Goal: Transaction & Acquisition: Purchase product/service

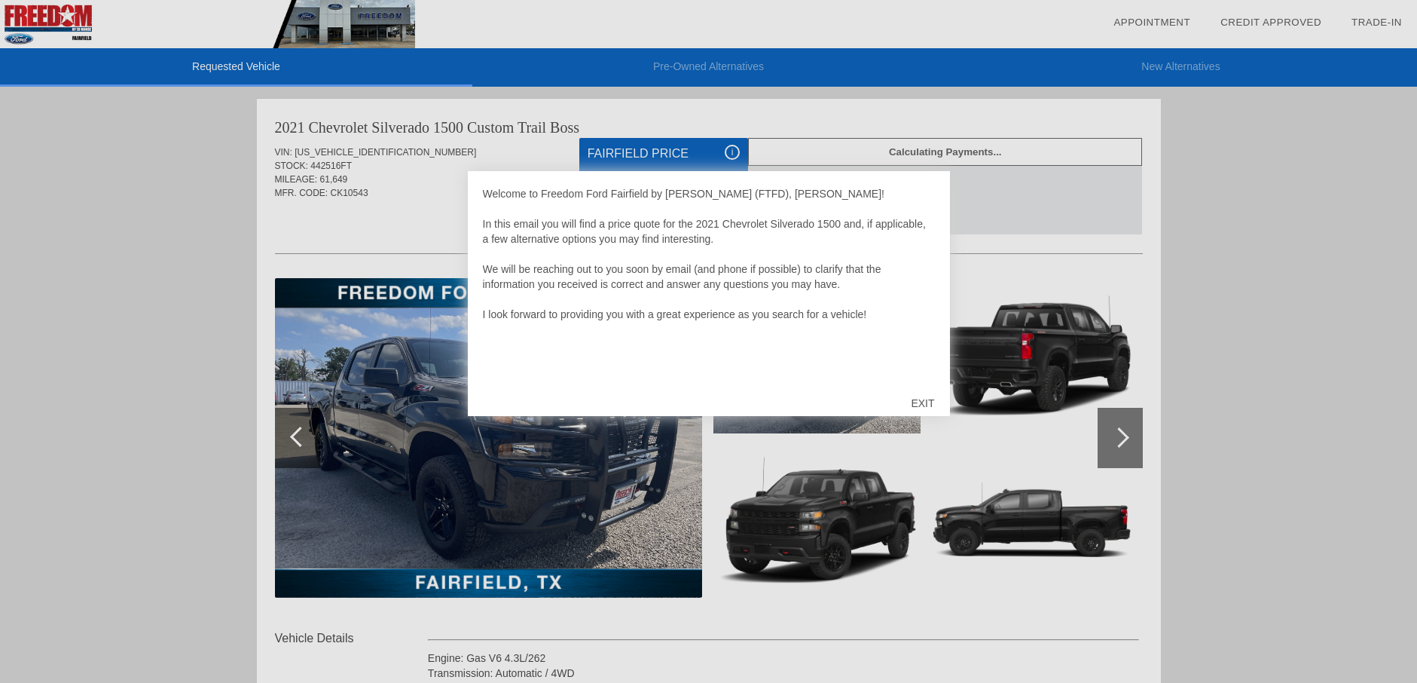
click at [930, 402] on div "EXIT" at bounding box center [922, 402] width 53 height 45
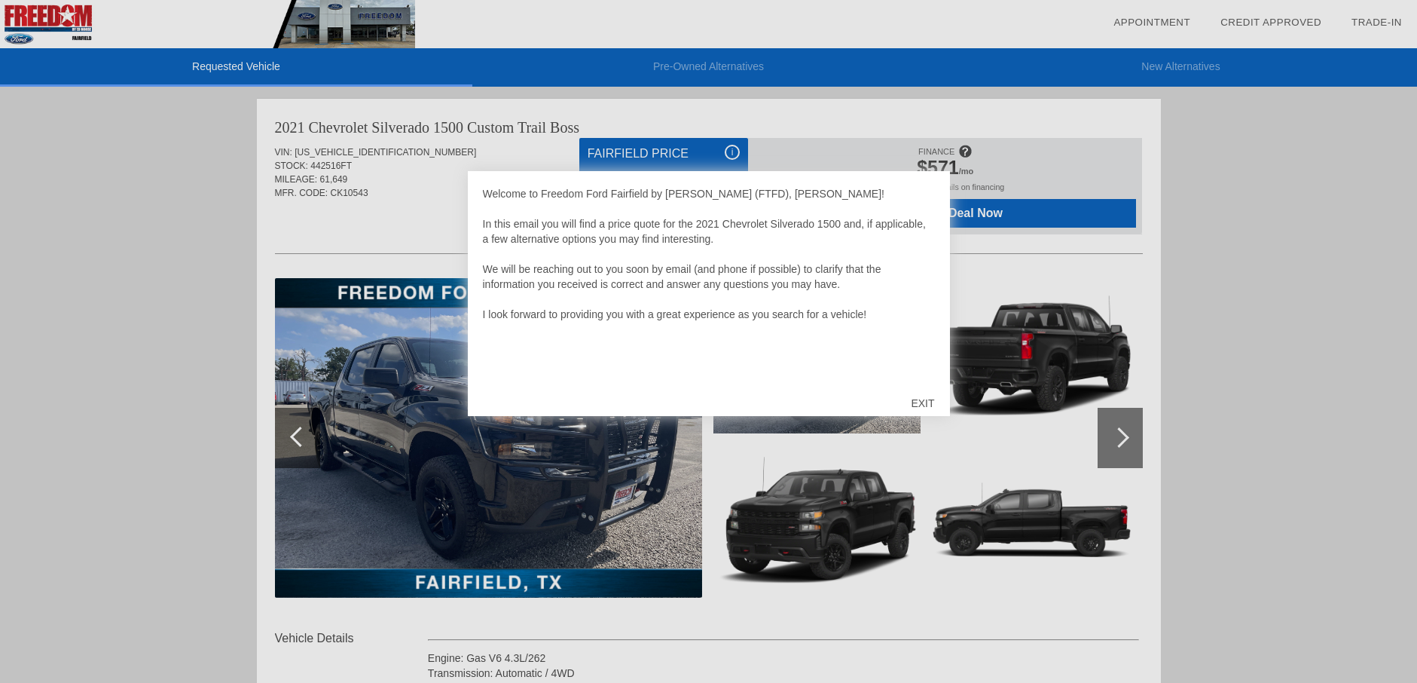
click at [920, 402] on div "EXIT" at bounding box center [922, 402] width 53 height 45
